Goal: Find specific page/section: Find specific page/section

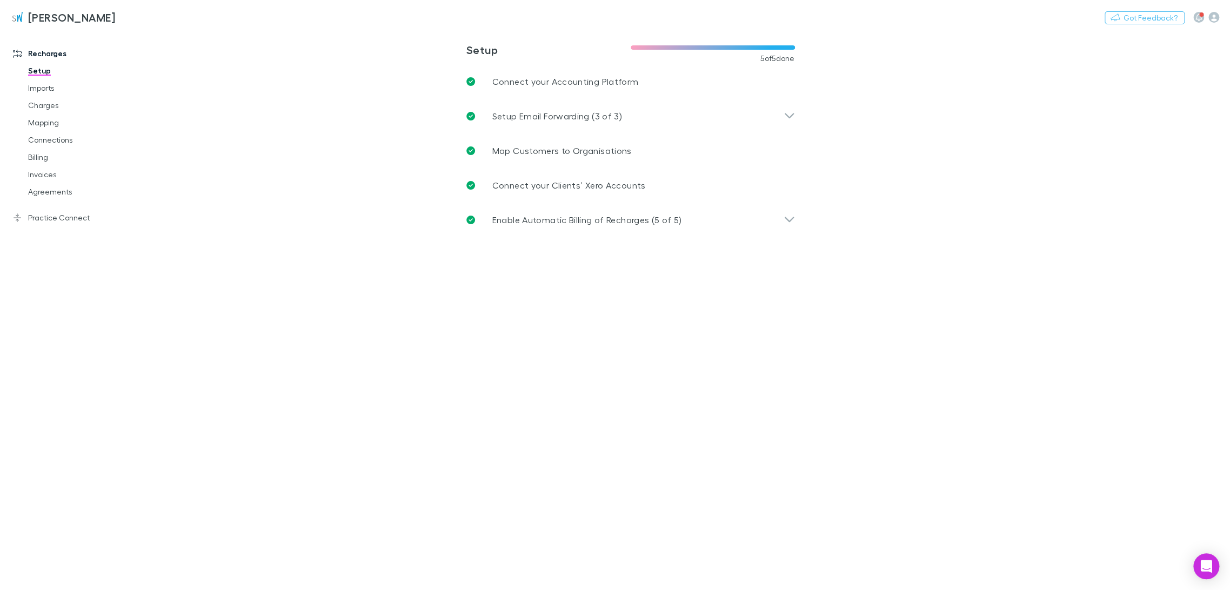
click at [43, 108] on link "Charges" at bounding box center [83, 105] width 133 height 17
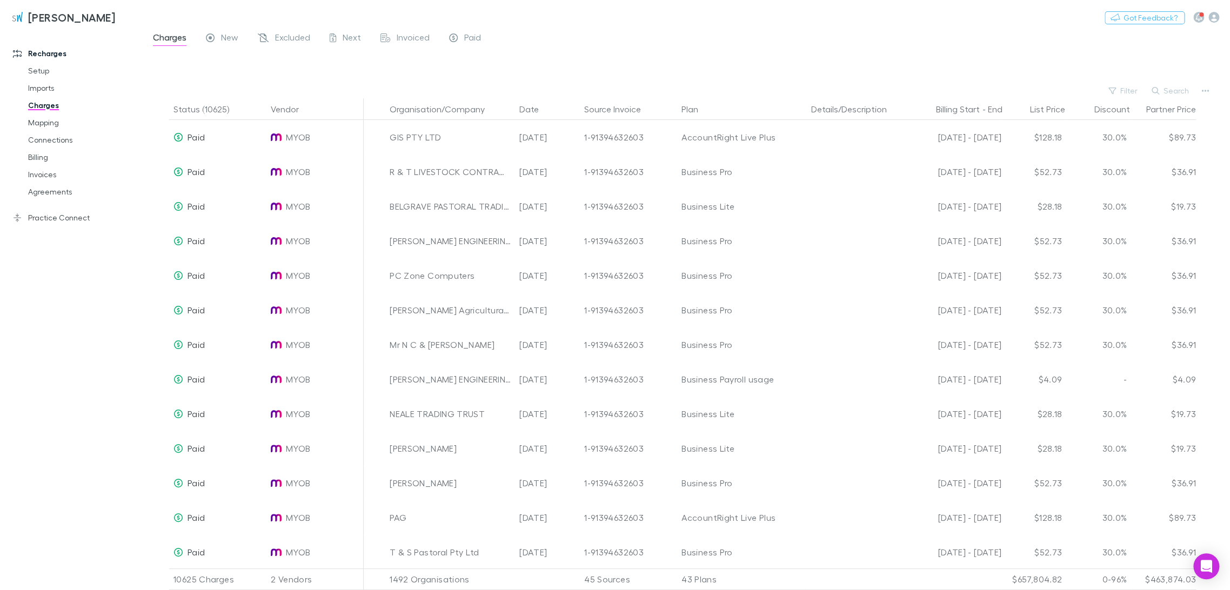
click at [1174, 91] on button "Search" at bounding box center [1170, 90] width 49 height 13
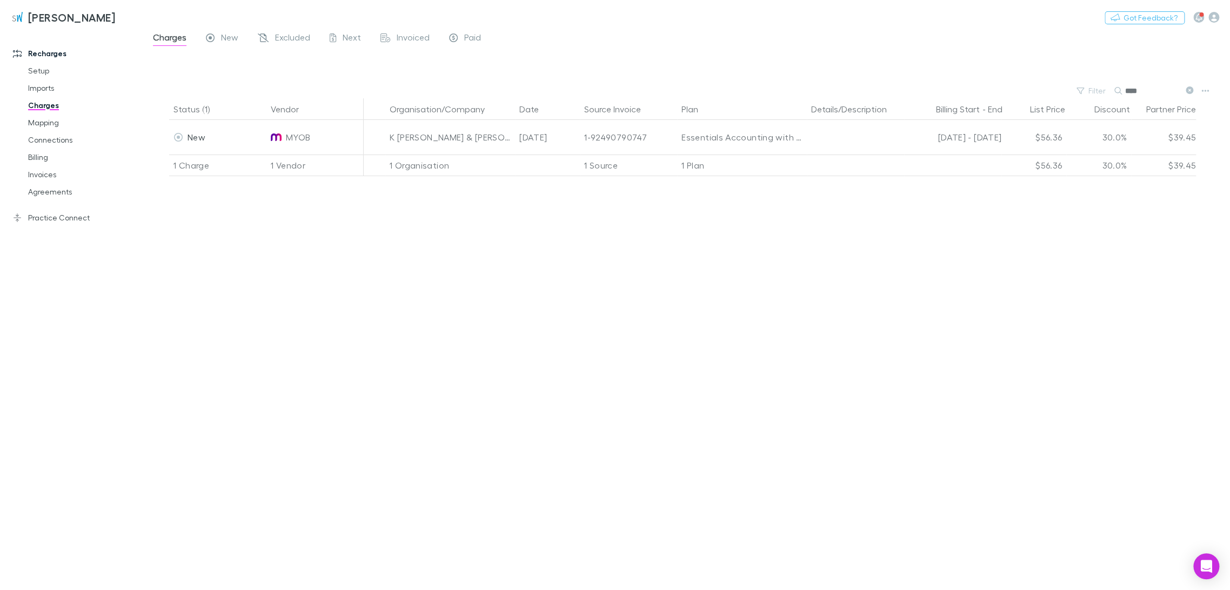
type input "****"
